Goal: Information Seeking & Learning: Find specific fact

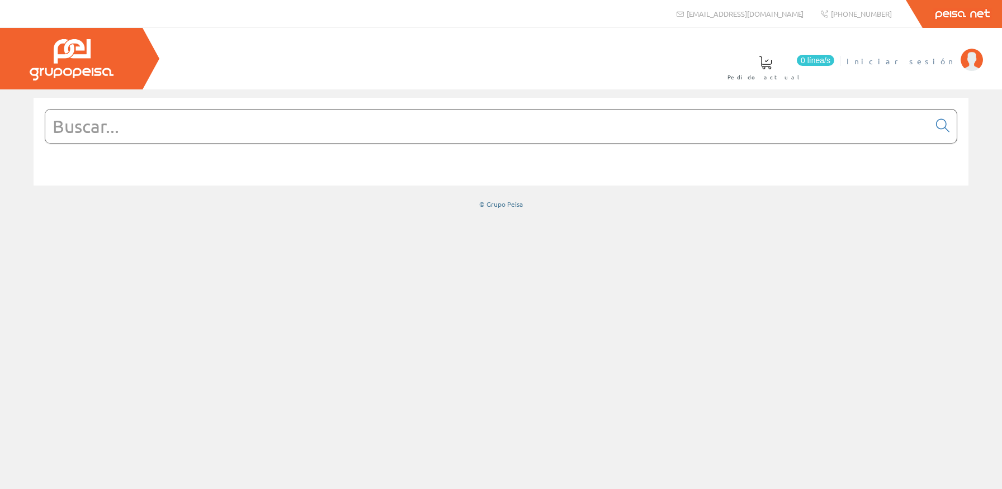
click at [934, 67] on li "Iniciar sesión" at bounding box center [914, 67] width 141 height 43
click at [934, 62] on span "Iniciar sesión" at bounding box center [900, 60] width 108 height 11
click at [233, 134] on input "text" at bounding box center [487, 127] width 884 height 34
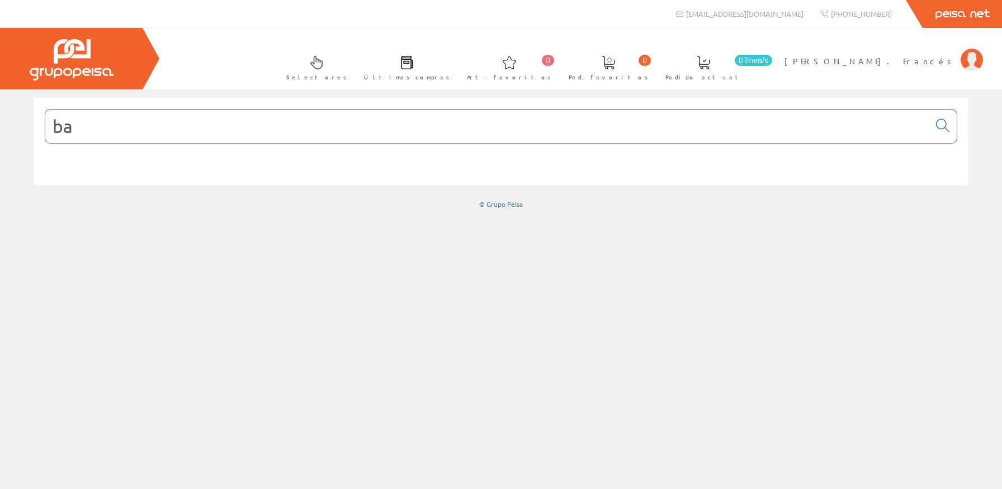
type input "b"
type input "2"
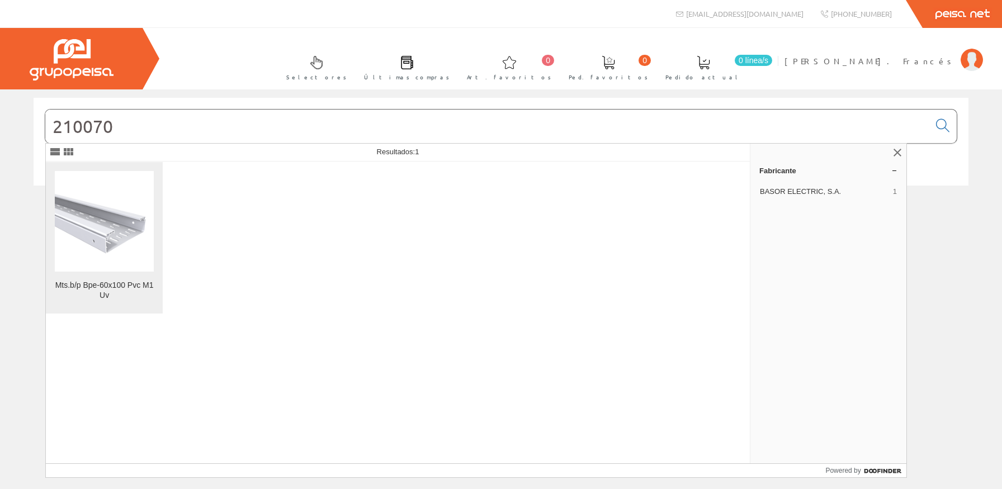
type input "210070"
click at [133, 210] on img at bounding box center [104, 221] width 99 height 74
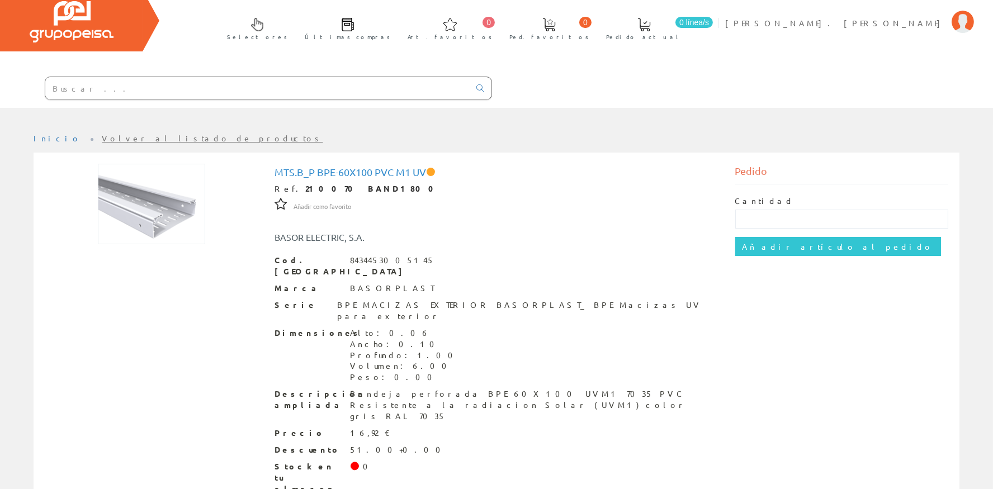
scroll to position [50, 0]
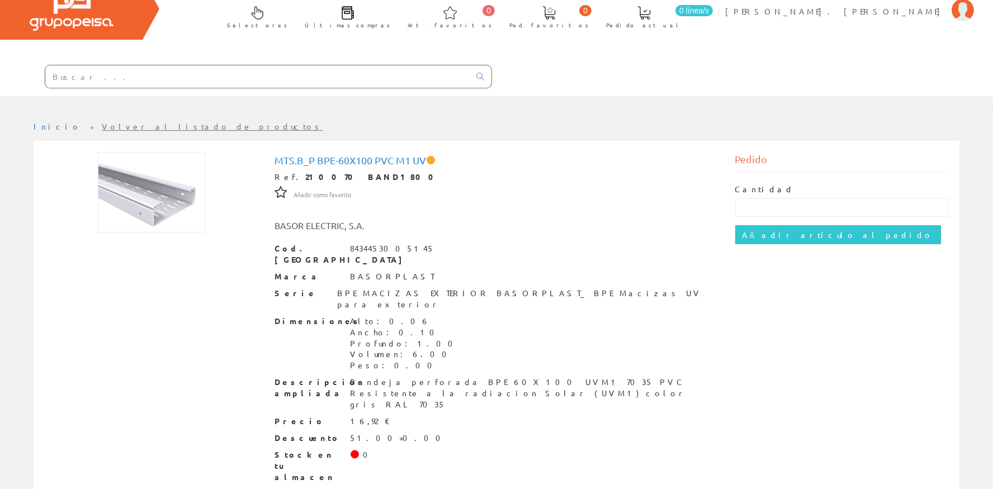
click at [216, 70] on input "text" at bounding box center [257, 76] width 424 height 22
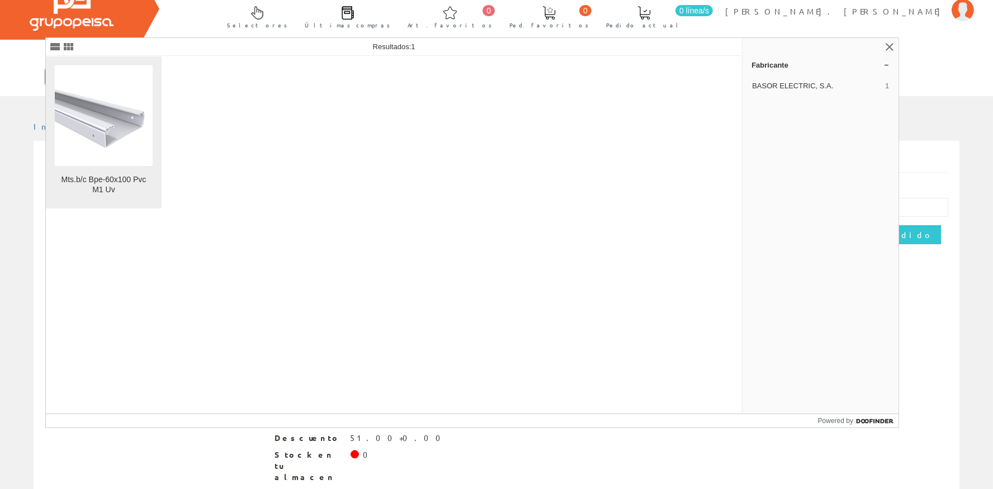
type input "210062"
click at [79, 161] on figure at bounding box center [104, 115] width 98 height 101
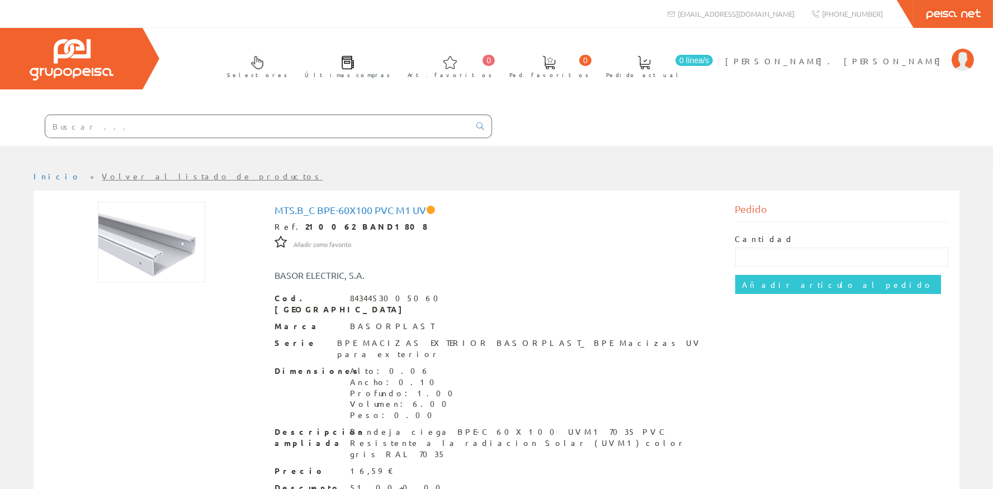
click at [192, 129] on input "text" at bounding box center [257, 126] width 424 height 22
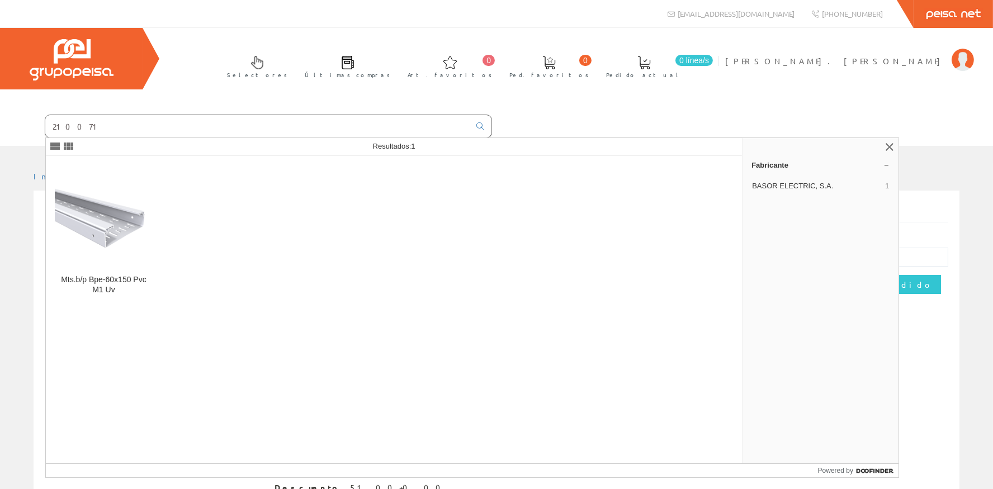
type input "210071"
click at [162, 219] on div "Mts.b/p Bpe-60x150 Pvc M1 Uv" at bounding box center [394, 309] width 697 height 307
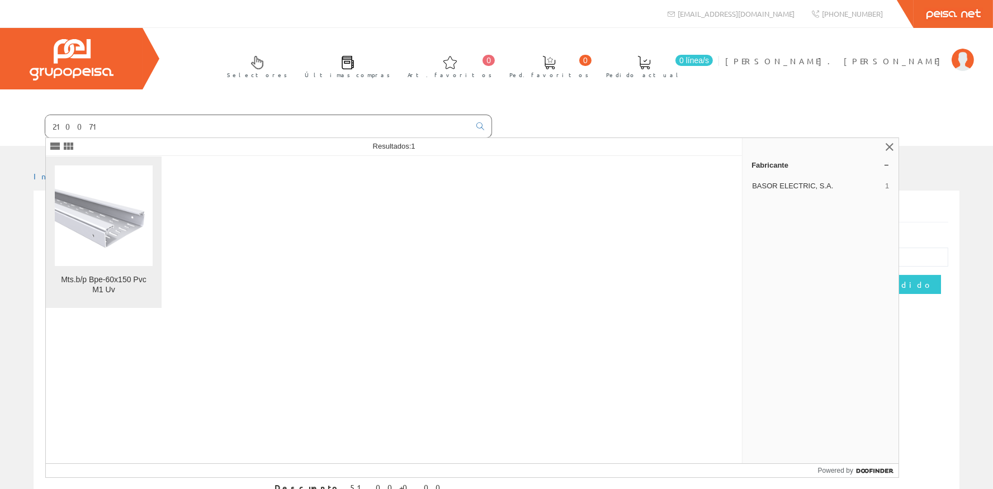
click at [98, 224] on img at bounding box center [104, 215] width 98 height 73
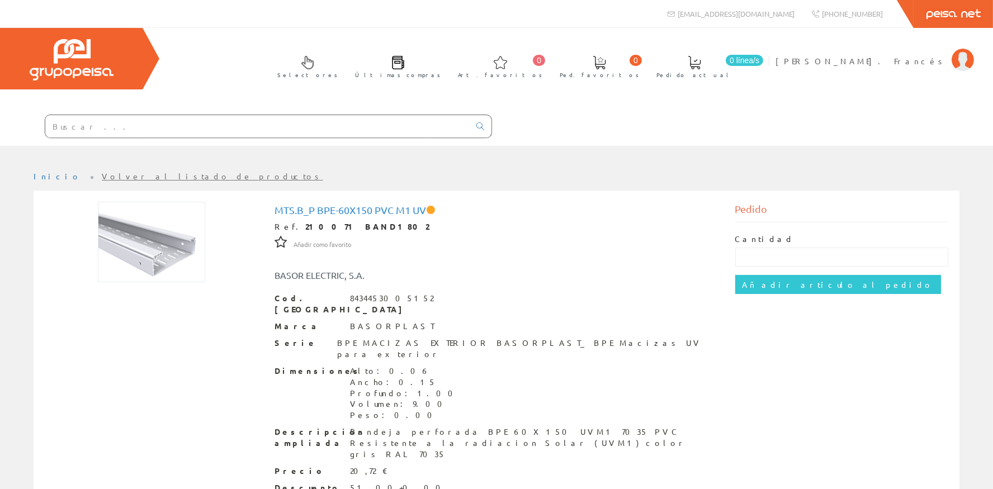
click at [191, 130] on input "text" at bounding box center [257, 126] width 424 height 22
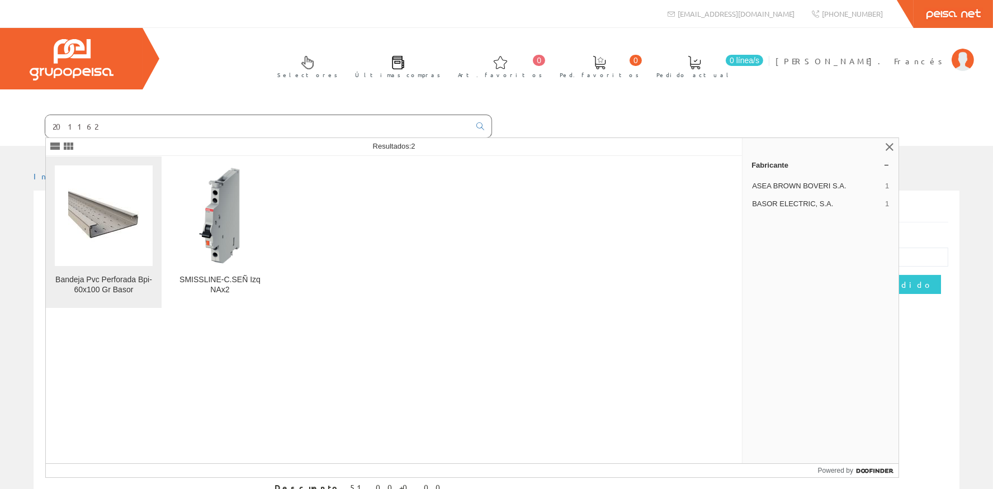
type input "201162"
click at [87, 217] on img at bounding box center [103, 215] width 71 height 53
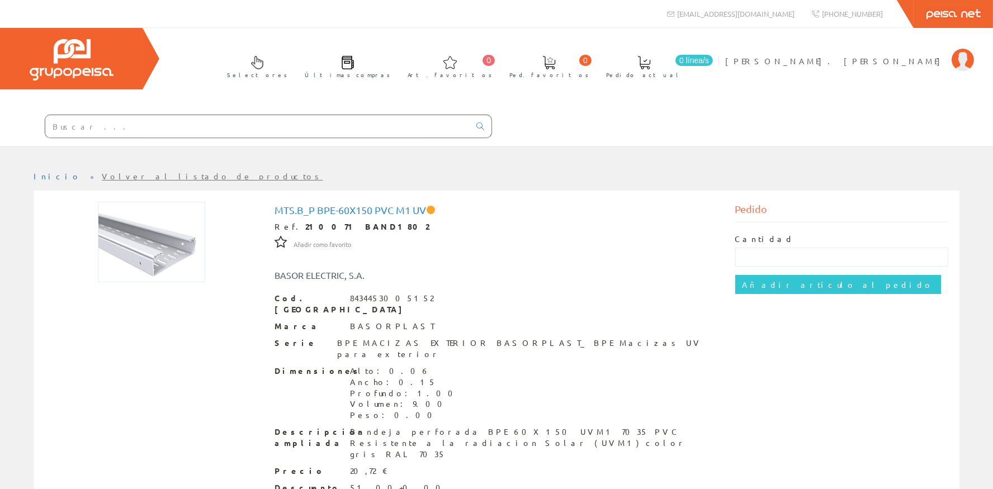
click at [157, 129] on input "text" at bounding box center [257, 126] width 424 height 22
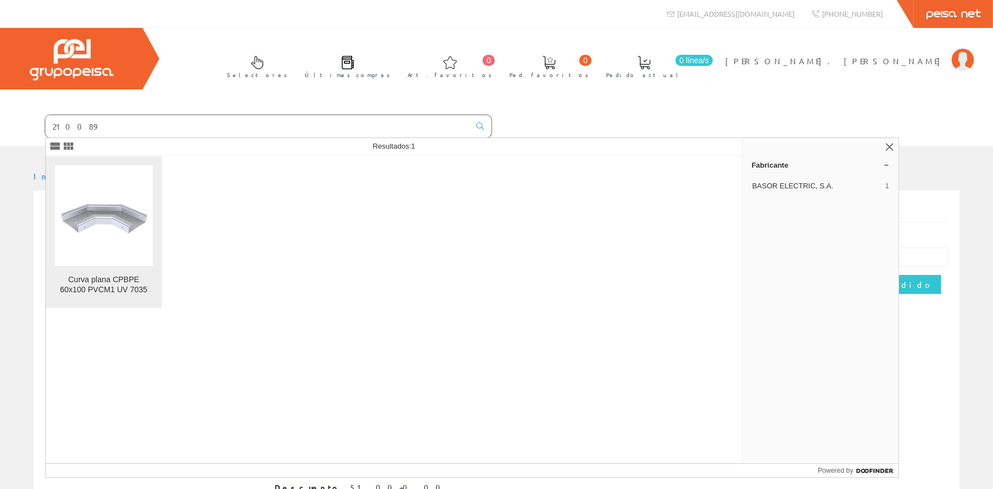
type input "210089"
click at [82, 240] on img at bounding box center [104, 215] width 98 height 73
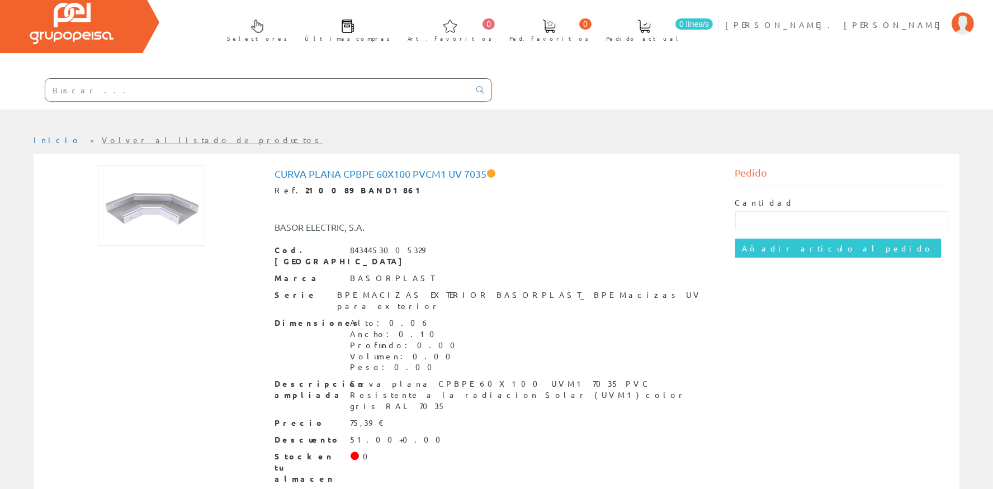
scroll to position [51, 0]
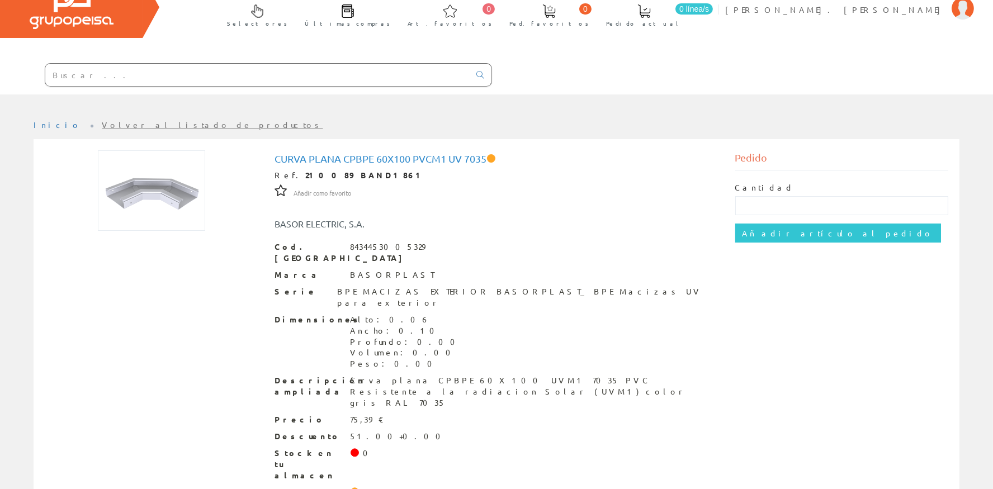
click at [143, 81] on input "text" at bounding box center [257, 75] width 424 height 22
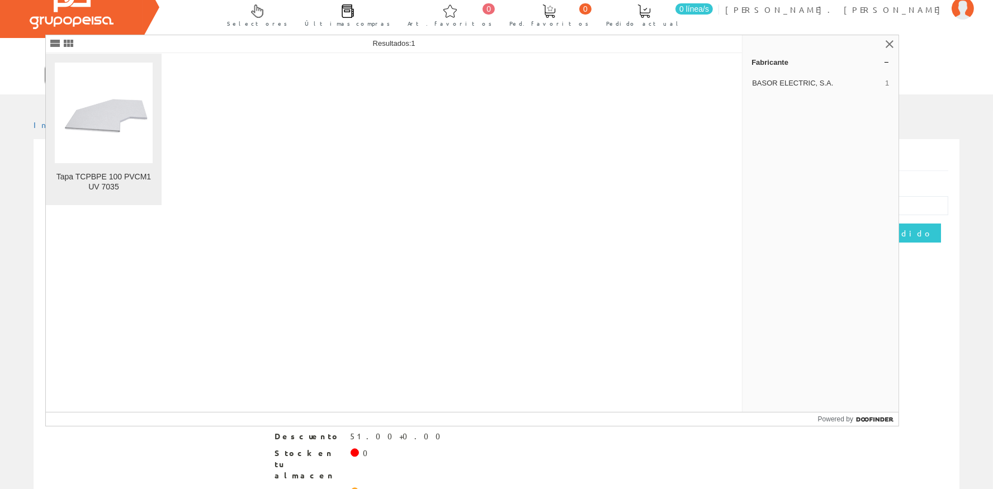
type input "210097"
click at [77, 116] on img at bounding box center [104, 112] width 98 height 73
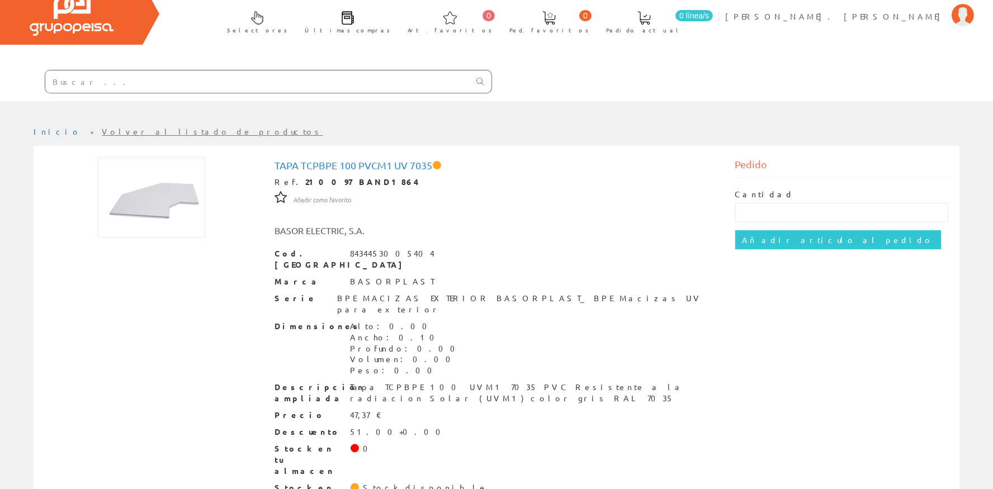
scroll to position [63, 0]
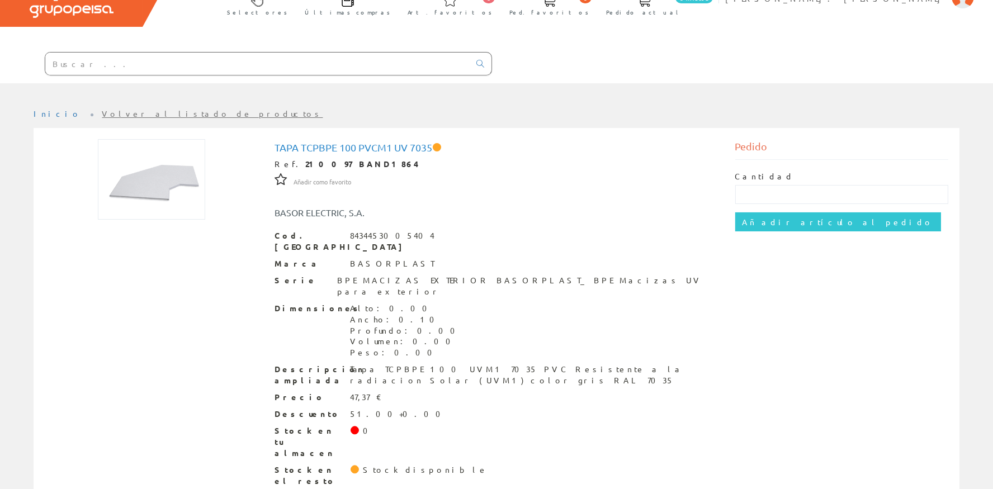
drag, startPoint x: 356, startPoint y: 406, endPoint x: 369, endPoint y: 411, distance: 13.8
click at [360, 425] on div "Stock en tu almacen 0" at bounding box center [496, 442] width 443 height 34
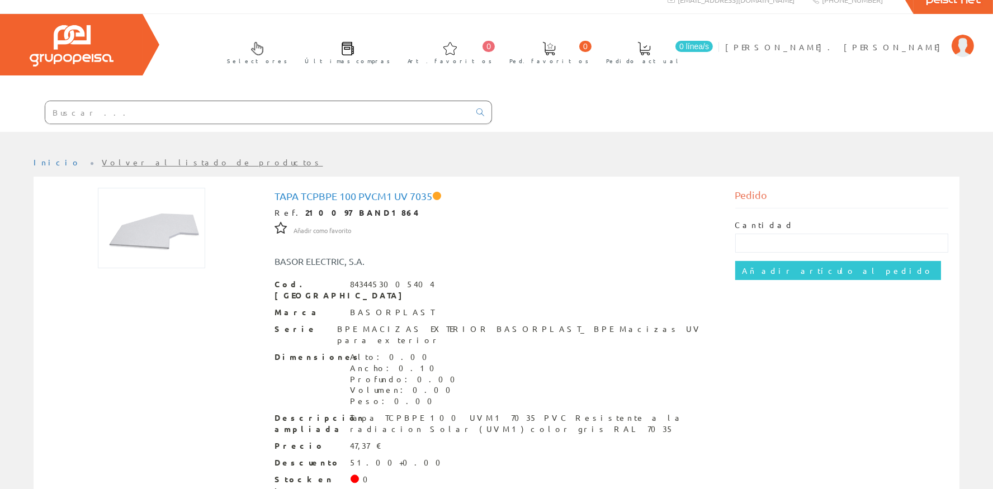
scroll to position [0, 0]
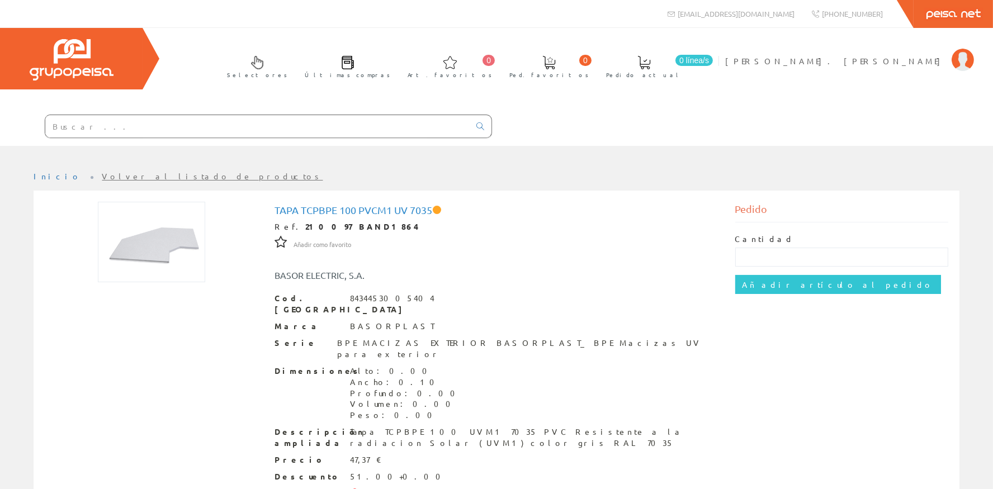
click at [252, 128] on input "text" at bounding box center [257, 126] width 424 height 22
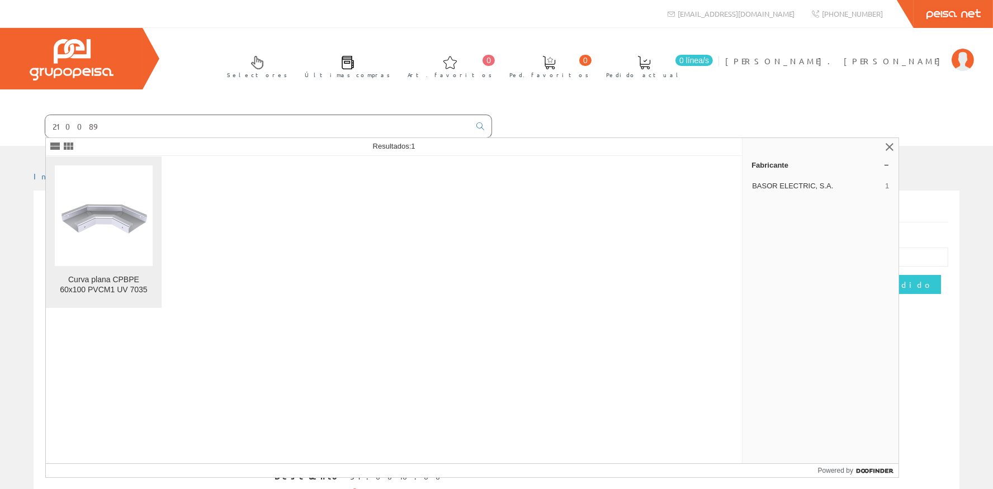
type input "210089"
click at [108, 223] on img at bounding box center [104, 215] width 98 height 73
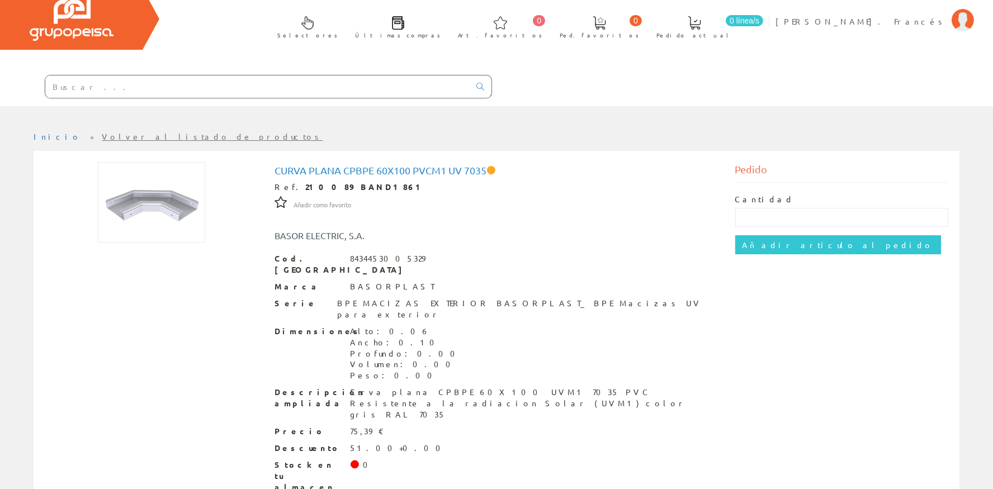
scroll to position [63, 0]
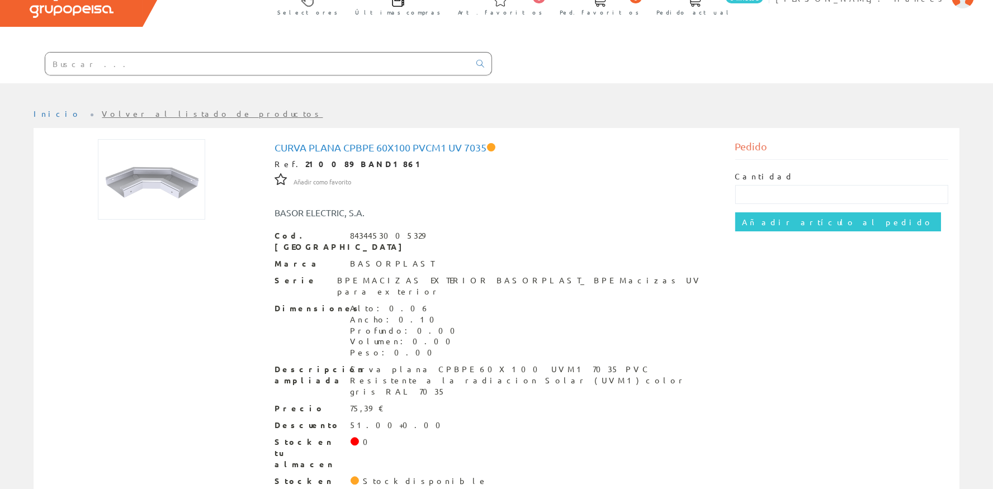
click at [353, 477] on span at bounding box center [355, 481] width 8 height 8
drag, startPoint x: 428, startPoint y: 434, endPoint x: 309, endPoint y: 437, distance: 119.1
click at [316, 476] on div "Stock en el resto del grupo Stock disponible" at bounding box center [496, 493] width 443 height 34
click at [362, 476] on div "Stock en el resto del grupo Stock disponible" at bounding box center [496, 493] width 443 height 34
drag, startPoint x: 435, startPoint y: 434, endPoint x: 300, endPoint y: 441, distance: 134.9
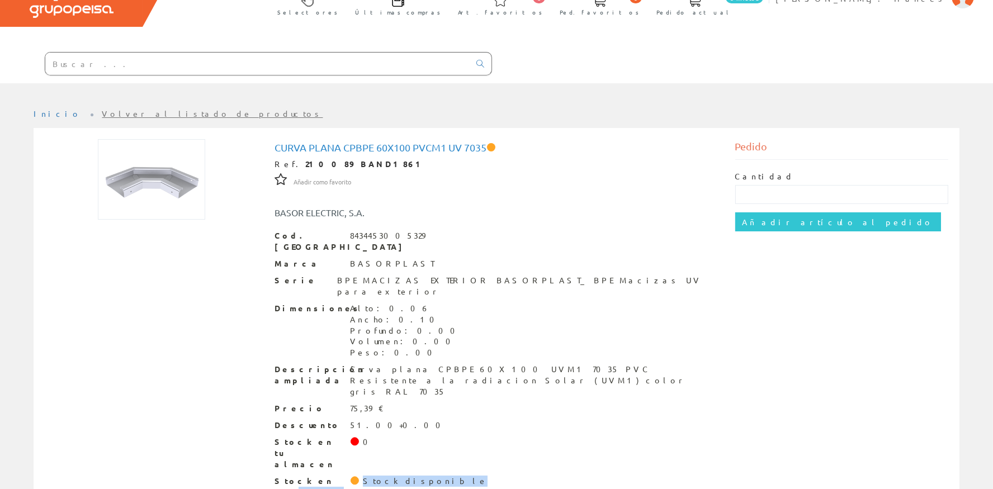
click at [305, 476] on div "Stock en el resto del grupo Stock disponible" at bounding box center [496, 493] width 443 height 34
click at [297, 68] on input "text" at bounding box center [257, 64] width 424 height 22
drag, startPoint x: 318, startPoint y: 165, endPoint x: 290, endPoint y: 164, distance: 27.4
click at [290, 164] on div "Ref. 210089 BAND1861" at bounding box center [496, 164] width 443 height 11
